Goal: Task Accomplishment & Management: Manage account settings

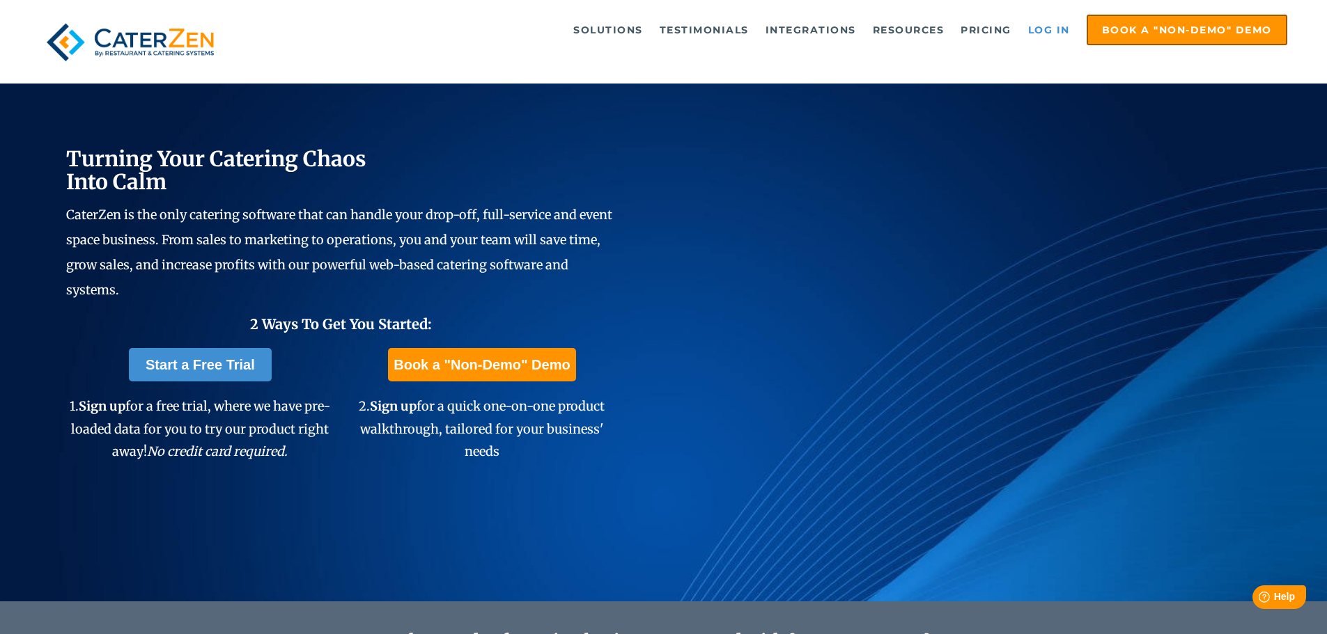
click at [1051, 26] on link "Log in" at bounding box center [1049, 30] width 56 height 28
click at [1056, 31] on link "Log in" at bounding box center [1049, 30] width 56 height 28
click at [1043, 33] on link "Log in" at bounding box center [1049, 30] width 56 height 28
